Goal: Information Seeking & Learning: Learn about a topic

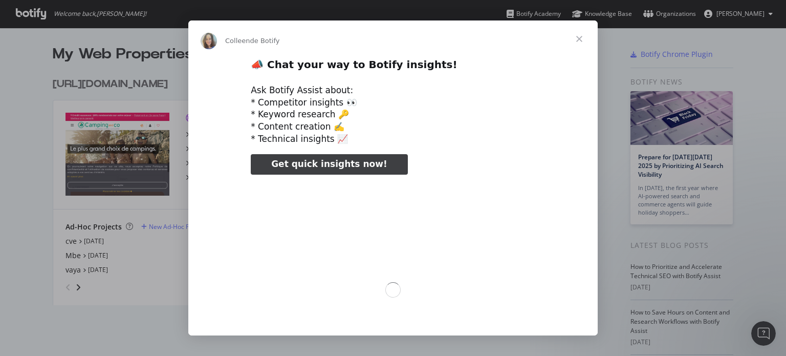
click at [74, 288] on div "Intercom Messenger" at bounding box center [393, 178] width 786 height 356
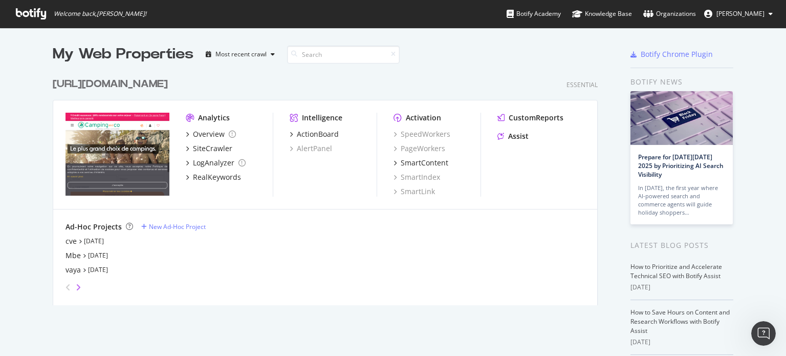
click at [76, 283] on icon "angle-right" at bounding box center [78, 287] width 5 height 8
click at [76, 285] on icon "angle-right" at bounding box center [78, 287] width 5 height 8
click at [76, 286] on icon "angle-right" at bounding box center [78, 287] width 5 height 8
click at [65, 288] on icon "angle-left" at bounding box center [67, 287] width 5 height 8
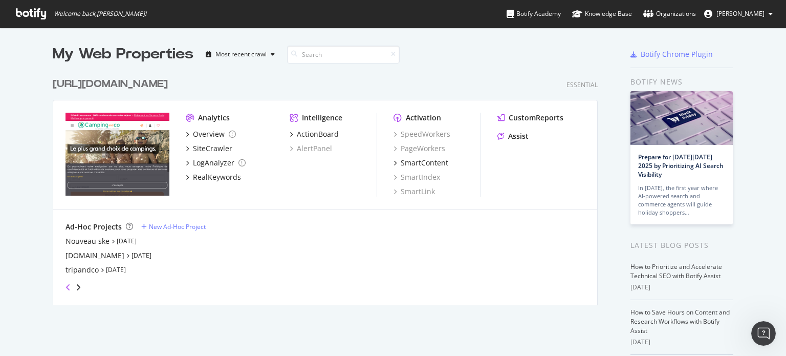
click at [65, 288] on icon "angle-left" at bounding box center [67, 287] width 5 height 8
click at [84, 238] on link "[DATE]" at bounding box center [94, 240] width 20 height 9
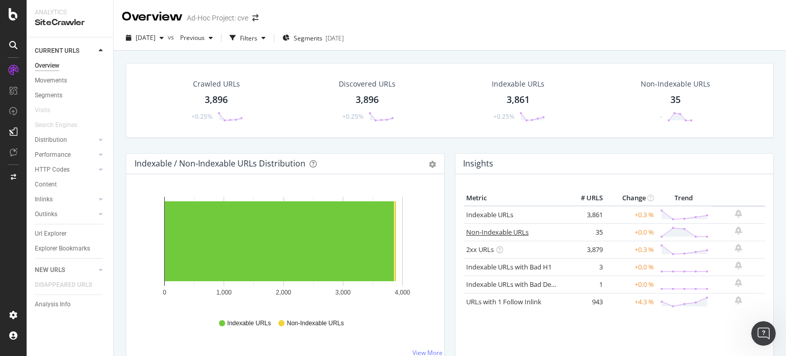
click at [483, 233] on link "Non-Indexable URLs" at bounding box center [497, 231] width 62 height 9
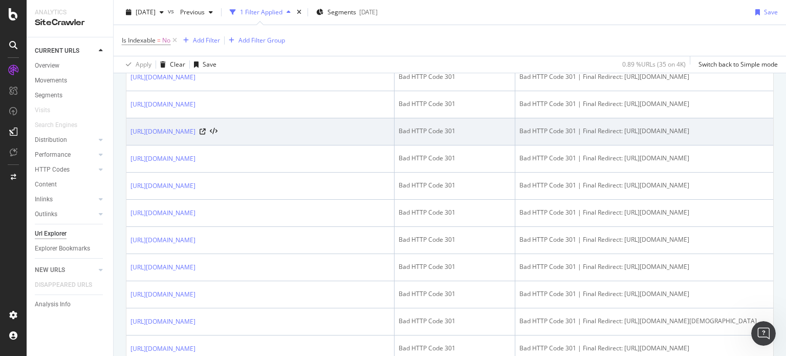
scroll to position [892, 0]
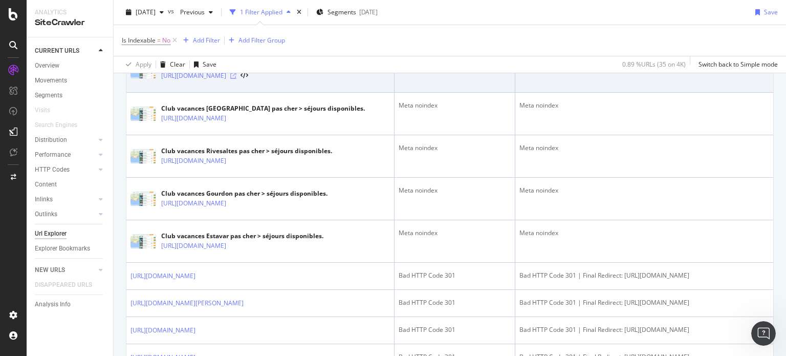
click at [236, 79] on icon at bounding box center [233, 76] width 6 height 6
